Goal: Task Accomplishment & Management: Use online tool/utility

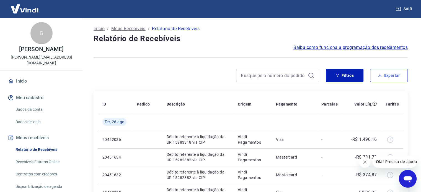
click at [388, 76] on button "Exportar" at bounding box center [389, 75] width 38 height 13
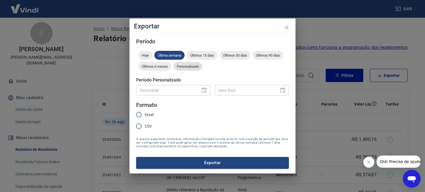
click at [189, 67] on span "Personalizado" at bounding box center [187, 66] width 29 height 4
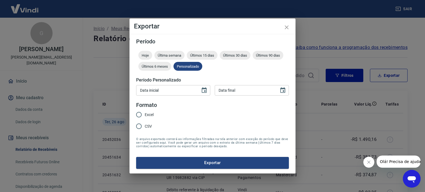
click at [139, 113] on input "Excel" at bounding box center [139, 115] width 12 height 12
radio input "true"
click at [203, 92] on icon "Choose date" at bounding box center [204, 90] width 7 height 7
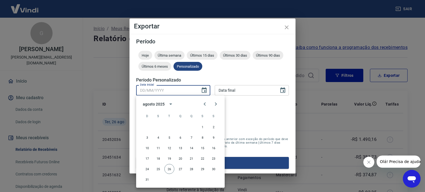
click at [193, 94] on input "Data inicial" at bounding box center [166, 90] width 60 height 10
type input "DD/MM/YYYY"
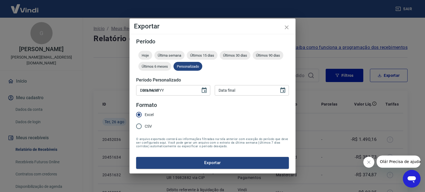
click at [190, 90] on input "DD/MM/YYYY" at bounding box center [166, 90] width 60 height 10
type input "[DATE]"
type input "DD/MM/YYYY"
click at [283, 90] on icon "Choose date" at bounding box center [282, 90] width 7 height 7
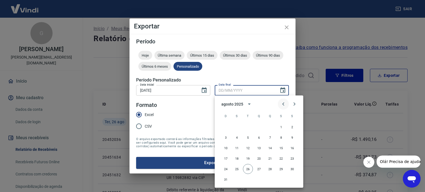
click at [285, 104] on icon "Previous month" at bounding box center [283, 104] width 7 height 7
click at [271, 168] on button "31" at bounding box center [270, 169] width 10 height 10
type input "[DATE]"
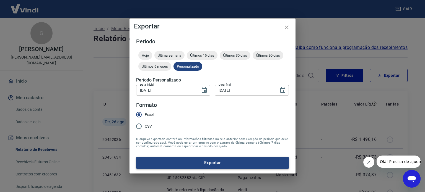
click at [205, 162] on button "Exportar" at bounding box center [212, 163] width 153 height 12
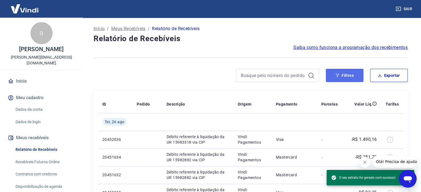
click at [344, 76] on button "Filtros" at bounding box center [345, 75] width 38 height 13
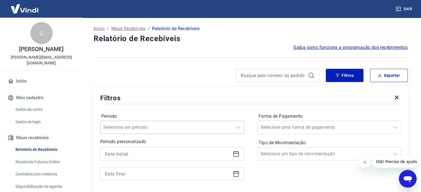
click at [160, 126] on div "Selecione um período" at bounding box center [172, 127] width 144 height 13
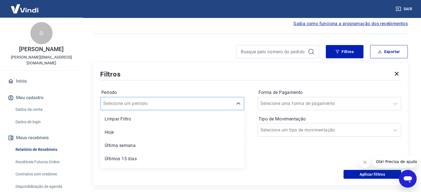
scroll to position [25, 0]
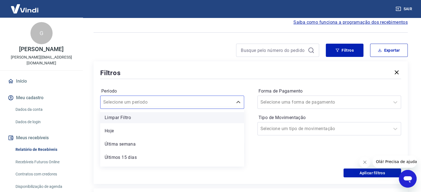
click at [131, 115] on div "Limpar Filtro" at bounding box center [172, 117] width 144 height 11
click at [131, 115] on p "Período personalizado" at bounding box center [172, 116] width 144 height 7
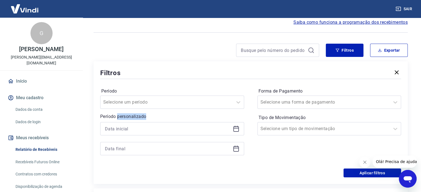
click at [126, 118] on p "Período personalizado" at bounding box center [172, 116] width 144 height 7
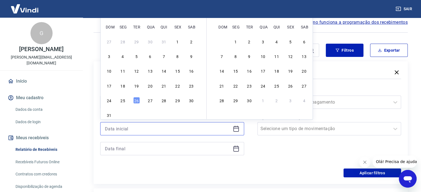
click at [139, 130] on input at bounding box center [168, 129] width 126 height 8
type input "[DATE]"
click at [125, 148] on input at bounding box center [168, 149] width 126 height 8
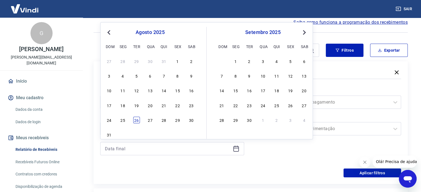
click at [135, 121] on div "26" at bounding box center [136, 120] width 7 height 7
type input "[DATE]"
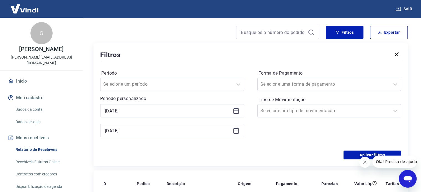
scroll to position [53, 0]
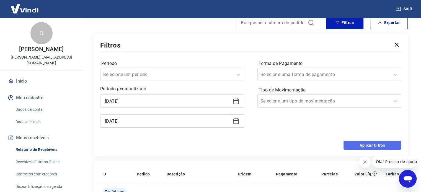
click at [357, 147] on button "Aplicar filtros" at bounding box center [372, 145] width 58 height 9
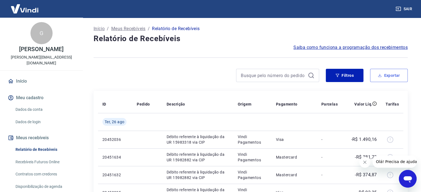
click at [378, 76] on icon "button" at bounding box center [379, 76] width 3 height 1
type input "[DATE]"
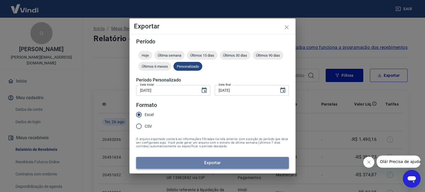
click at [206, 160] on button "Exportar" at bounding box center [212, 163] width 153 height 12
click at [206, 160] on form "Período Hoje Última semana Últimos 15 dias Últimos 30 dias Últimos 90 dias Últi…" at bounding box center [212, 104] width 153 height 130
